Goal: Information Seeking & Learning: Learn about a topic

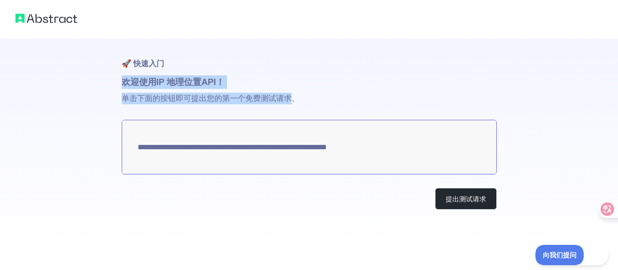
drag, startPoint x: 134, startPoint y: 84, endPoint x: 300, endPoint y: 101, distance: 166.9
click at [295, 100] on div "**********" at bounding box center [309, 143] width 375 height 209
click at [308, 101] on p "单击下面的按钮即可提出您的第一个免费测试请求。" at bounding box center [309, 104] width 375 height 31
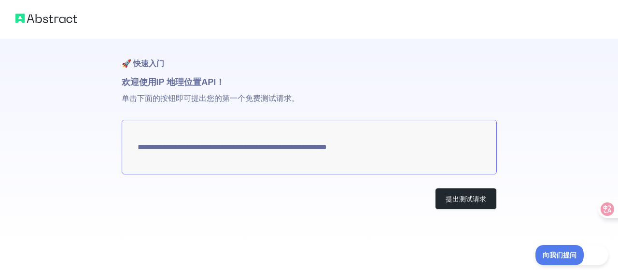
click at [265, 96] on font "单击下面的按钮即可提出您的第一个免费测试请求。" at bounding box center [211, 98] width 178 height 8
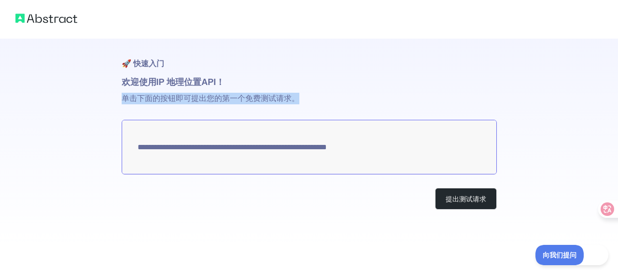
click at [265, 96] on font "单击下面的按钮即可提出您的第一个免费测试请求。" at bounding box center [211, 98] width 178 height 8
click at [235, 99] on font "单击下面的按钮即可提出您的第一个免费测试请求。" at bounding box center [211, 98] width 178 height 8
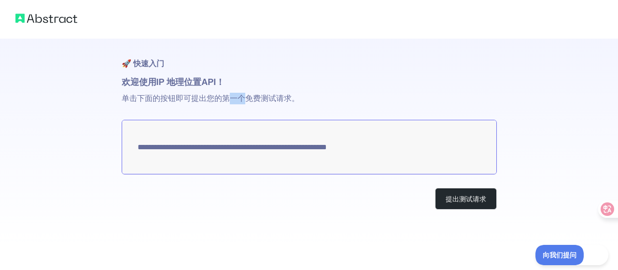
click at [235, 99] on font "单击下面的按钮即可提出您的第一个免费测试请求。" at bounding box center [211, 98] width 178 height 8
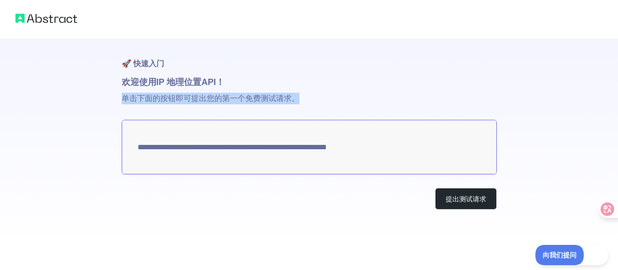
click at [235, 99] on font "单击下面的按钮即可提出您的第一个免费测试请求。" at bounding box center [211, 98] width 178 height 8
click at [303, 104] on p "单击下面的按钮即可提出您的第一个免费测试请求。" at bounding box center [309, 104] width 375 height 31
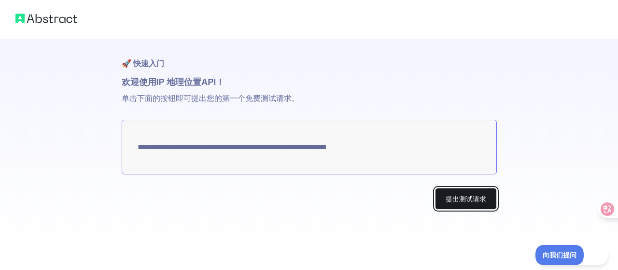
click at [451, 200] on font "提出测试请求" at bounding box center [465, 199] width 41 height 8
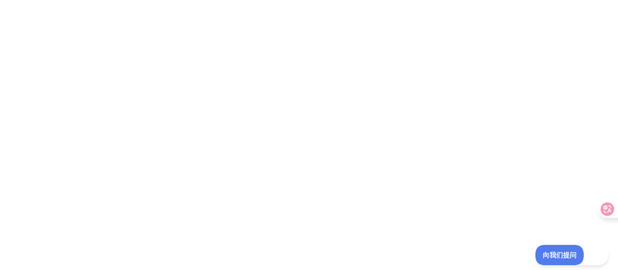
click at [305, 123] on div at bounding box center [309, 135] width 618 height 270
